Goal: Navigation & Orientation: Find specific page/section

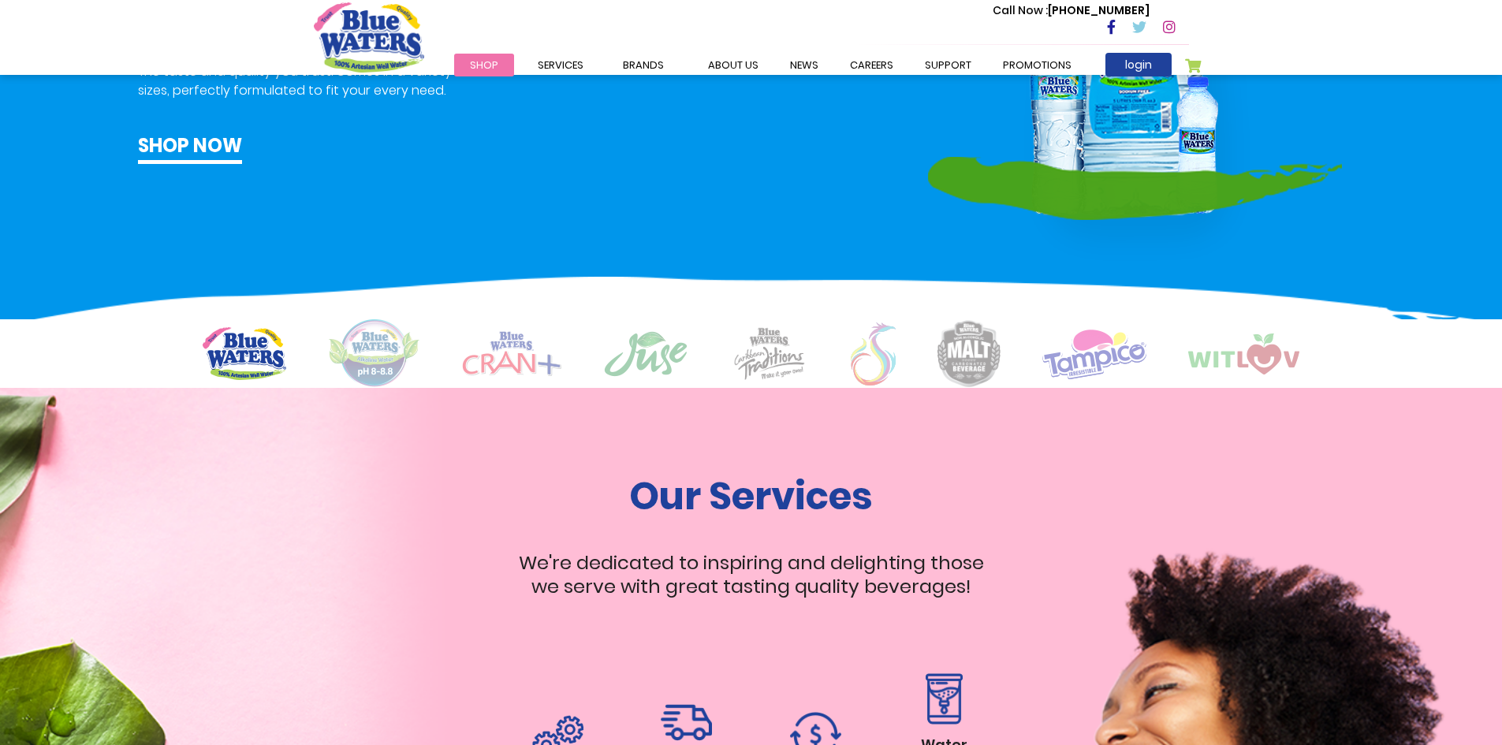
scroll to position [1104, 0]
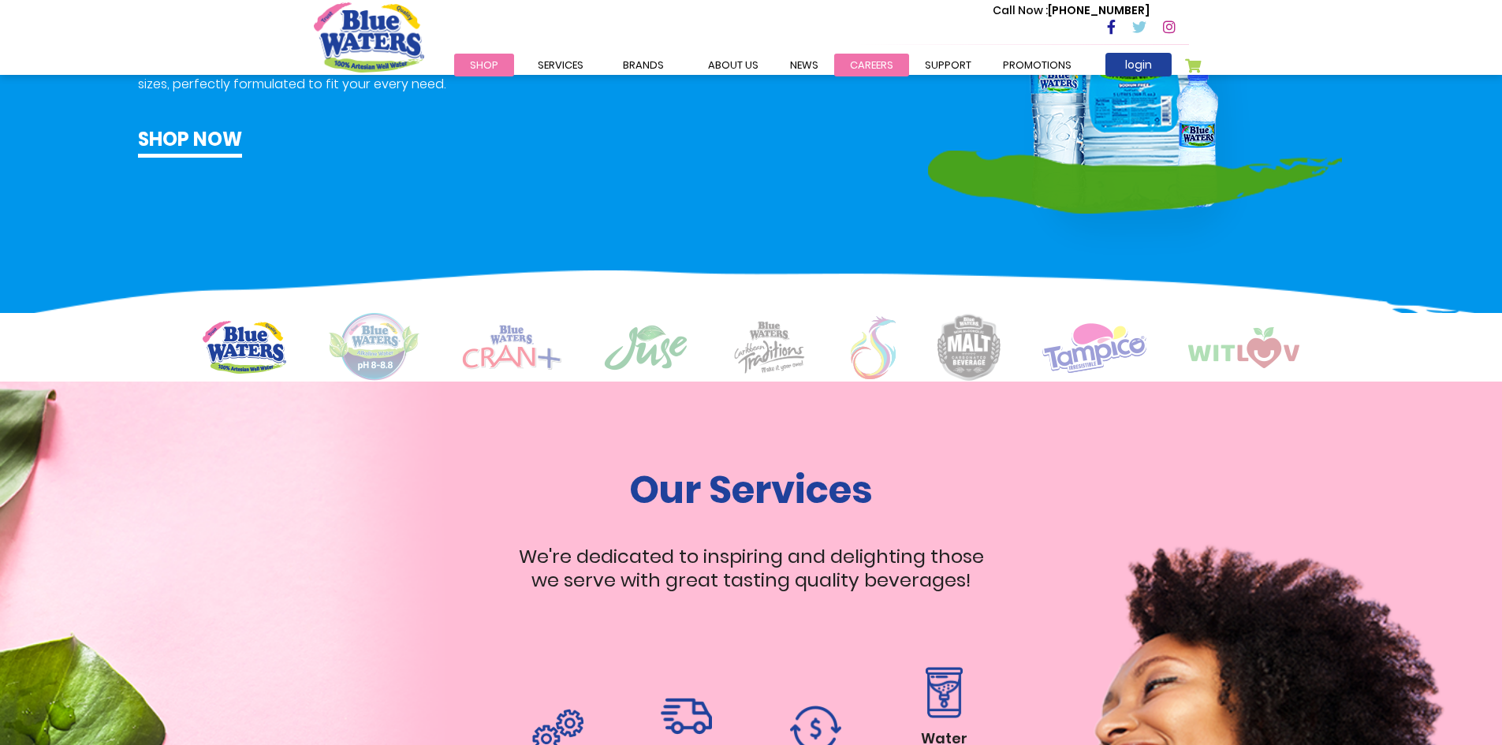
click at [860, 59] on link "careers" at bounding box center [871, 65] width 75 height 23
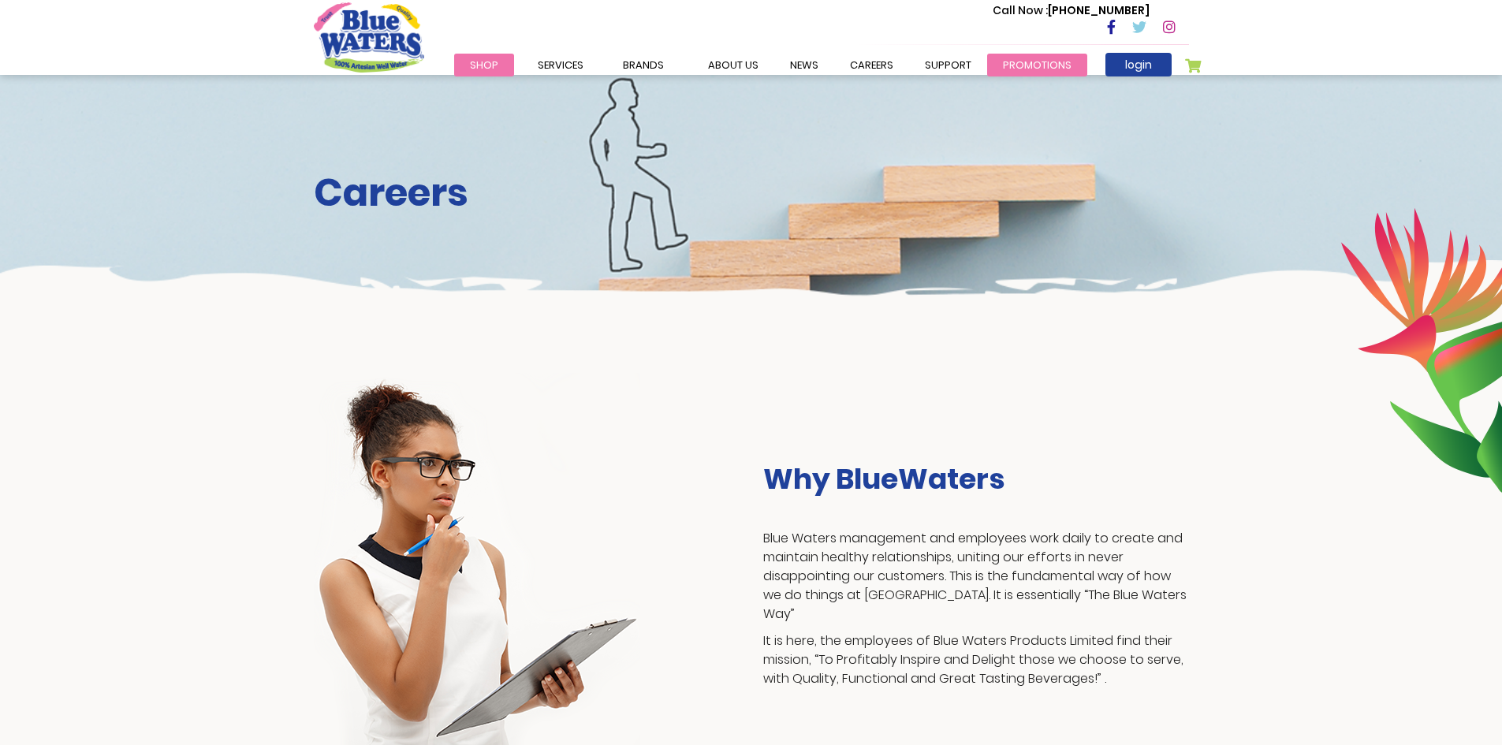
click at [1021, 65] on link "Promotions" at bounding box center [1037, 65] width 100 height 23
